Goal: Task Accomplishment & Management: Use online tool/utility

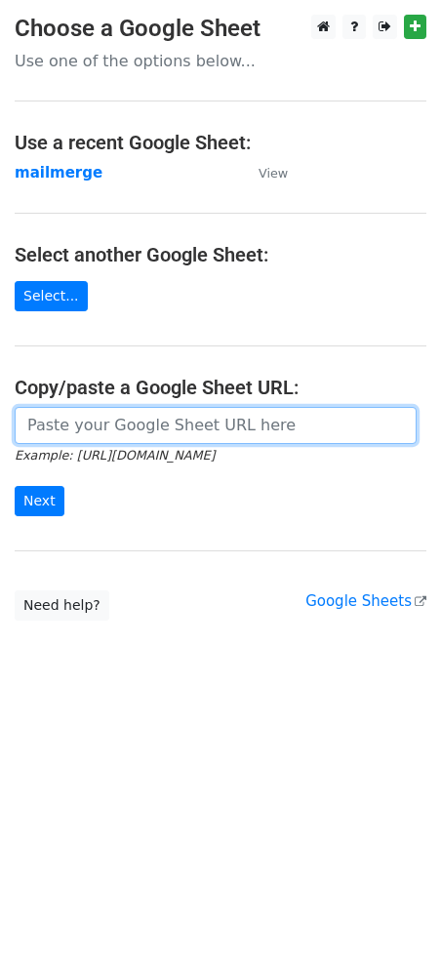
click at [119, 416] on input "url" at bounding box center [216, 425] width 402 height 37
paste input "[URL][DOMAIN_NAME]"
type input "[URL][DOMAIN_NAME]"
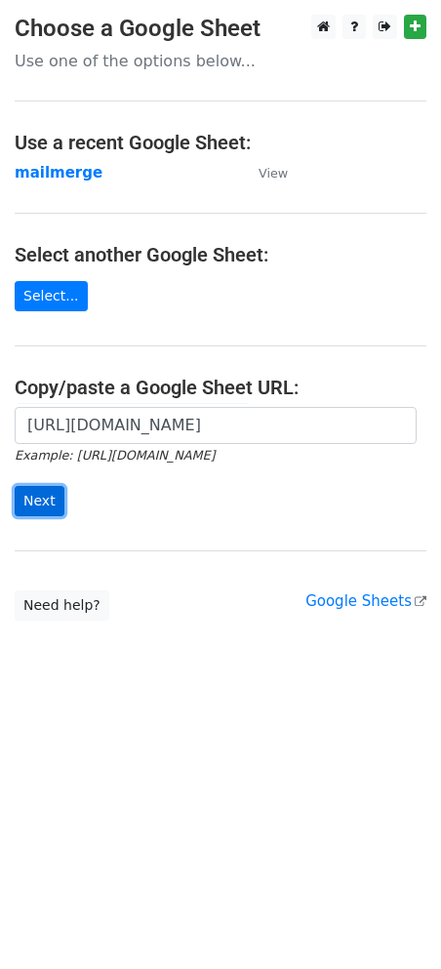
scroll to position [0, 0]
click at [20, 501] on input "Next" at bounding box center [40, 501] width 50 height 30
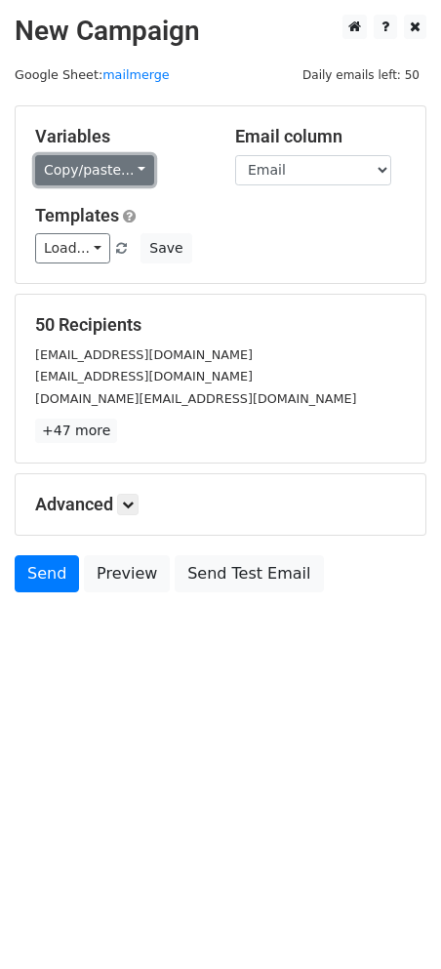
click at [126, 170] on link "Copy/paste..." at bounding box center [94, 170] width 119 height 30
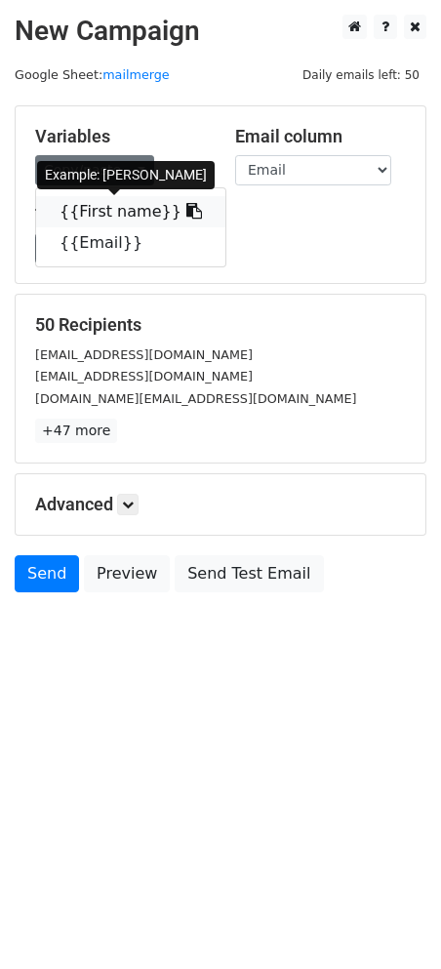
click at [121, 212] on link "{{First name}}" at bounding box center [130, 211] width 189 height 31
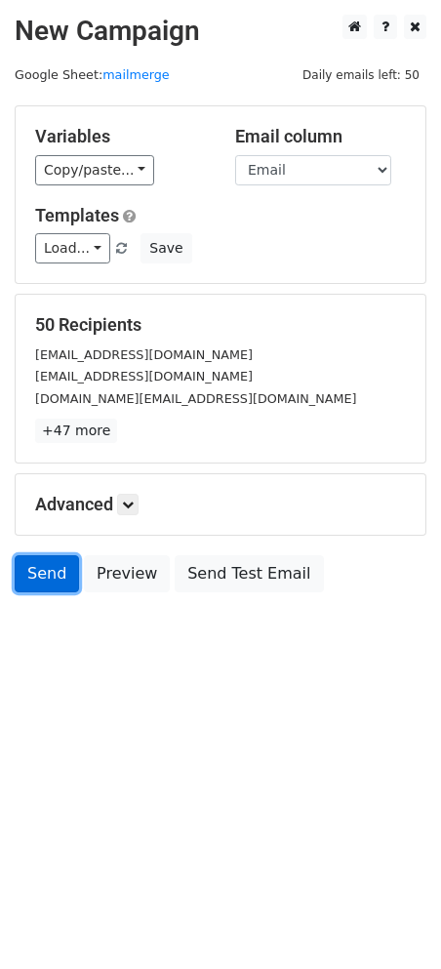
click at [29, 576] on link "Send" at bounding box center [47, 573] width 64 height 37
